Goal: Obtain resource: Obtain resource

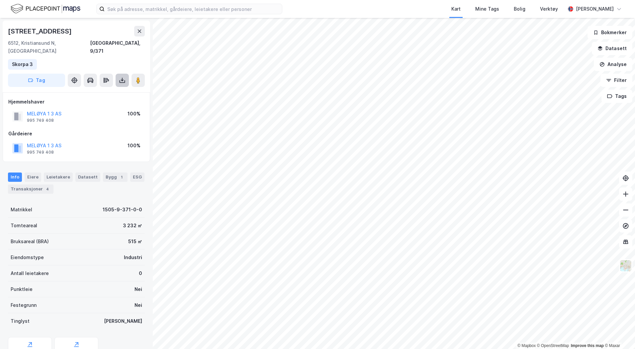
click at [123, 77] on icon at bounding box center [122, 80] width 7 height 7
click at [98, 91] on div "Last ned grunnbok" at bounding box center [89, 93] width 39 height 5
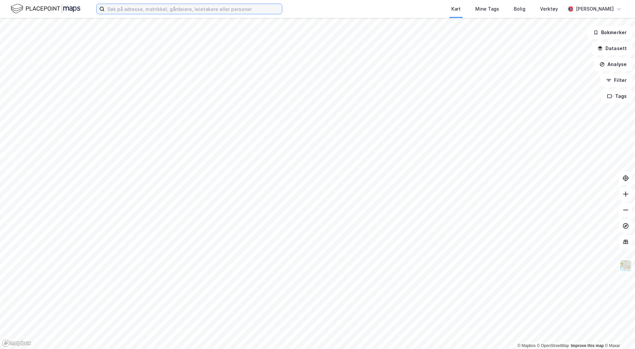
click at [126, 11] on input at bounding box center [193, 9] width 177 height 10
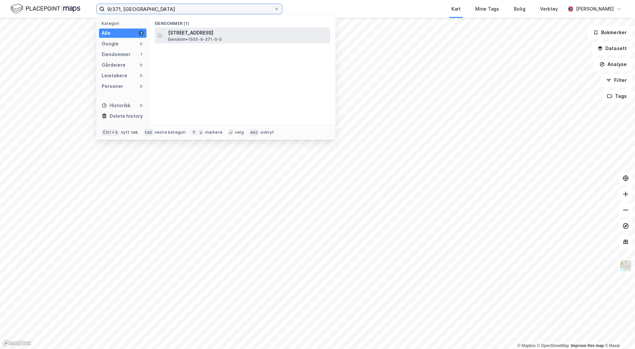
type input "9/371, [GEOGRAPHIC_DATA]"
click at [191, 38] on span "Eiendom • 1505-9-371-0-0" at bounding box center [195, 39] width 54 height 5
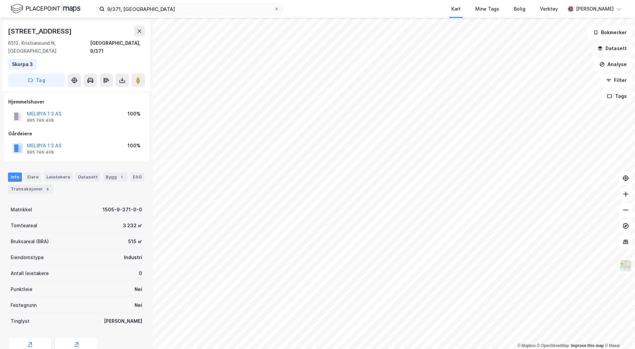
click at [606, 46] on button "Datasett" at bounding box center [612, 48] width 41 height 13
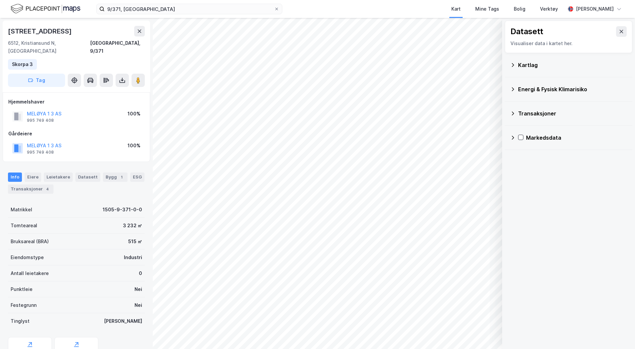
click at [525, 63] on div "Kartlag" at bounding box center [572, 65] width 109 height 8
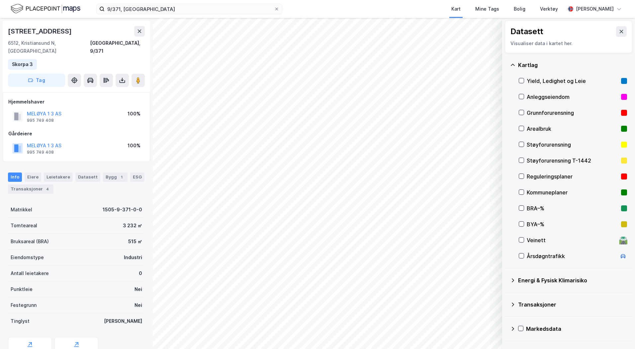
click at [540, 176] on div "Reguleringsplaner" at bounding box center [573, 177] width 92 height 8
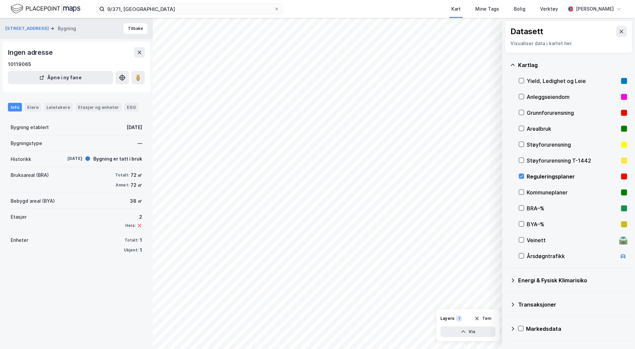
click at [146, 173] on div "© Mapbox © OpenStreetMap Improve this map © Maxar Datasett Visualiser data i ka…" at bounding box center [317, 184] width 635 height 332
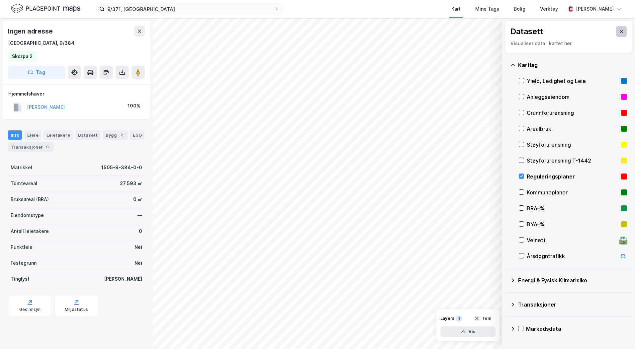
click at [620, 32] on icon at bounding box center [622, 31] width 4 height 3
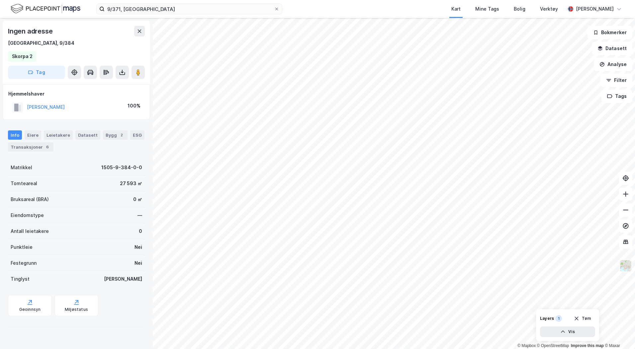
click at [627, 269] on img at bounding box center [626, 266] width 13 height 13
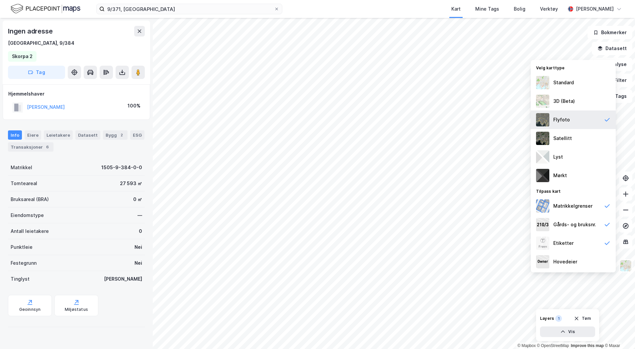
click at [566, 120] on div "Flyfoto" at bounding box center [561, 120] width 17 height 8
click at [612, 35] on button "Bokmerker" at bounding box center [610, 32] width 45 height 13
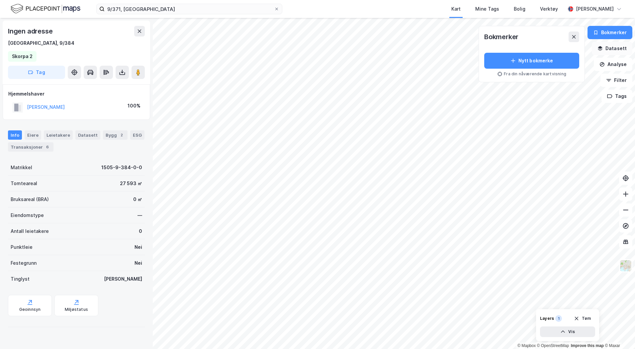
click at [612, 46] on button "Datasett" at bounding box center [612, 48] width 41 height 13
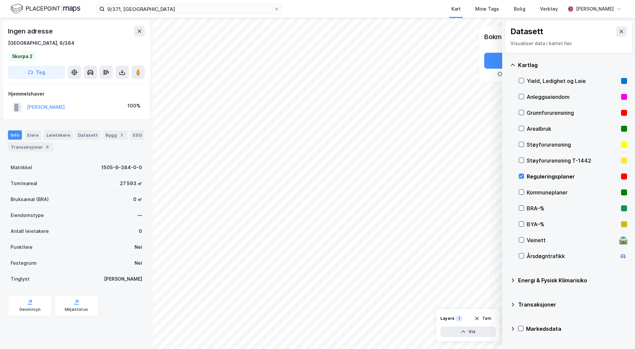
click at [530, 174] on div "Reguleringsplaner" at bounding box center [573, 177] width 92 height 8
click at [618, 26] on button at bounding box center [621, 31] width 11 height 11
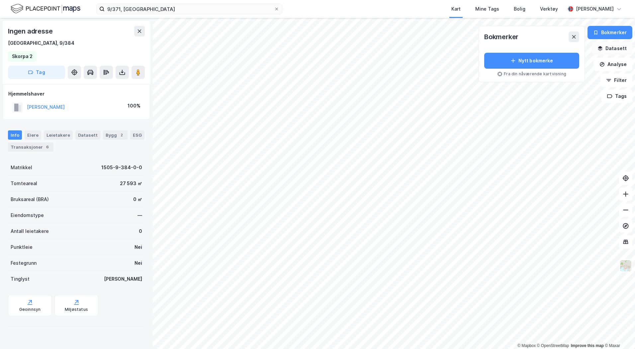
click at [605, 47] on button "Datasett" at bounding box center [612, 48] width 41 height 13
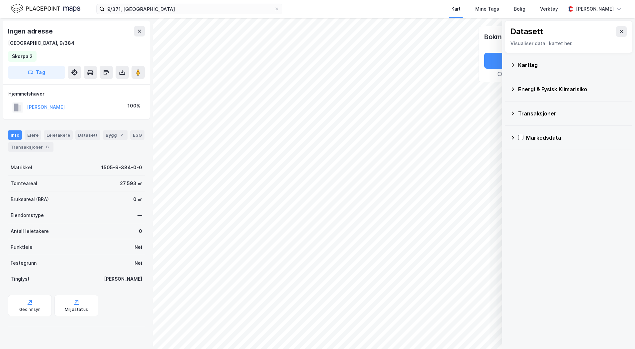
click at [524, 64] on div "Kartlag" at bounding box center [572, 65] width 109 height 8
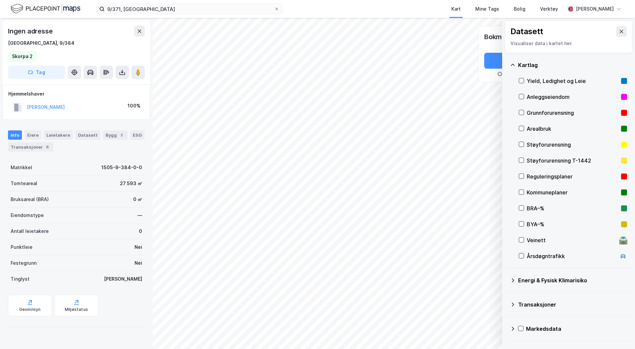
click at [527, 175] on div "Reguleringsplaner" at bounding box center [573, 177] width 92 height 8
click at [619, 31] on icon at bounding box center [621, 31] width 5 height 5
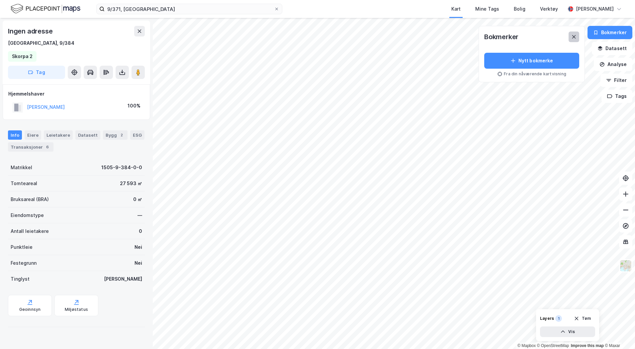
click at [576, 38] on icon at bounding box center [574, 36] width 4 height 3
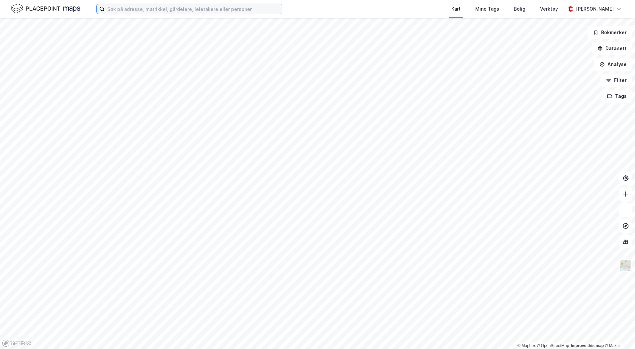
click at [123, 9] on input at bounding box center [193, 9] width 177 height 10
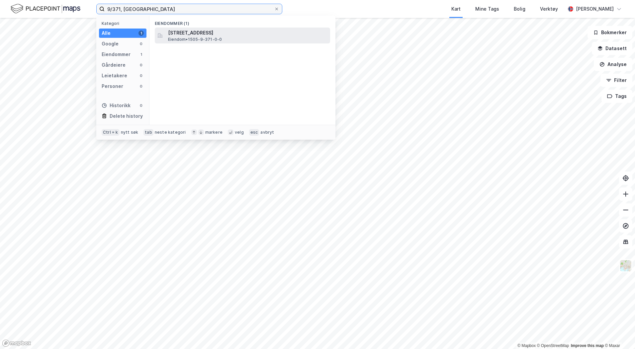
type input "9/371, [GEOGRAPHIC_DATA]"
click at [207, 36] on span "[STREET_ADDRESS]" at bounding box center [247, 33] width 159 height 8
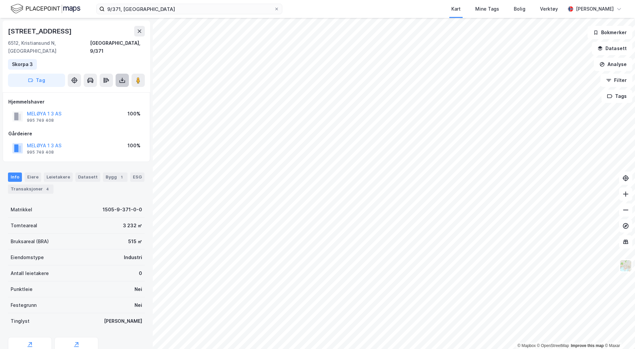
click at [121, 77] on icon at bounding box center [122, 80] width 7 height 7
click at [105, 91] on div "Last ned grunnbok" at bounding box center [89, 93] width 39 height 5
